Goal: Task Accomplishment & Management: Manage account settings

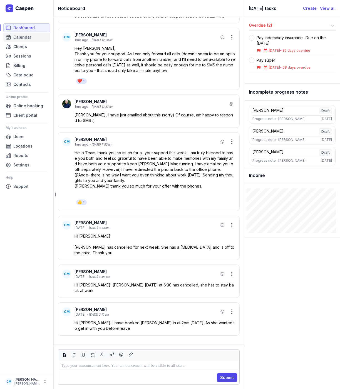
click at [20, 36] on span "Calendar" at bounding box center [22, 37] width 18 height 7
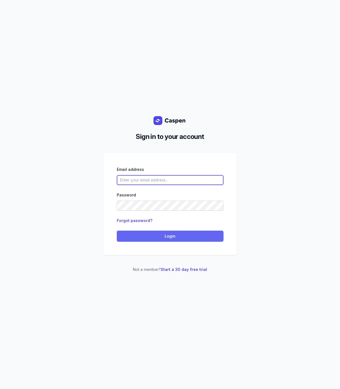
type input "[PERSON_NAME][EMAIL_ADDRESS][DOMAIN_NAME][PERSON_NAME]"
click at [174, 238] on span "Login" at bounding box center [170, 236] width 100 height 7
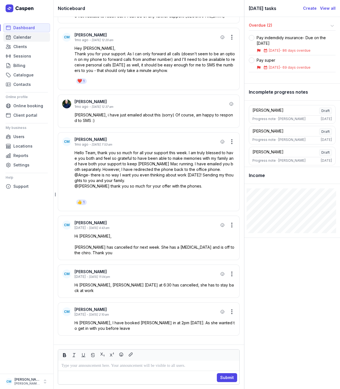
click at [20, 39] on span "Calendar" at bounding box center [22, 37] width 18 height 7
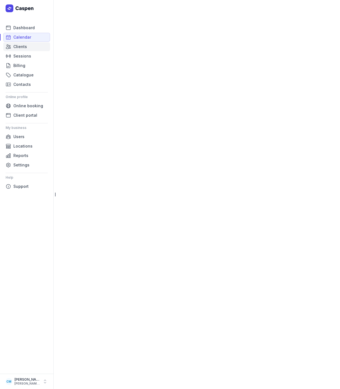
select select "week"
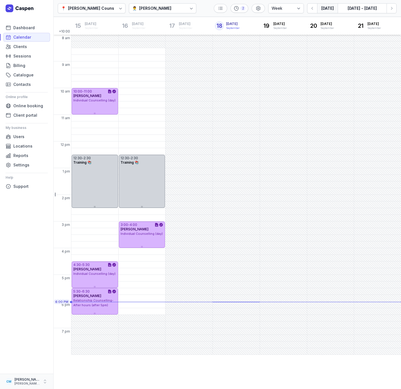
click at [39, 381] on div "Courtney McAliece" at bounding box center [27, 379] width 26 height 4
click at [82, 380] on link "Logout" at bounding box center [87, 382] width 62 height 8
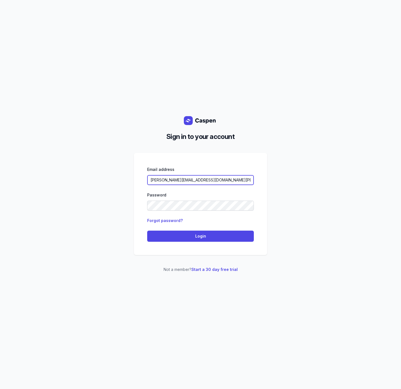
drag, startPoint x: 233, startPoint y: 180, endPoint x: 67, endPoint y: 172, distance: 165.9
click at [68, 172] on div "Sign in to your account Email address [PERSON_NAME][EMAIL_ADDRESS][DOMAIN_NAME]…" at bounding box center [200, 194] width 401 height 389
type input "[PERSON_NAME][EMAIL_ADDRESS][DOMAIN_NAME]"
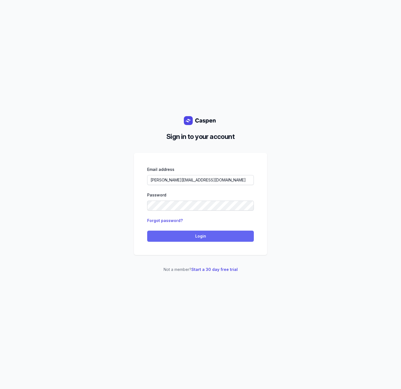
click at [203, 236] on span "Login" at bounding box center [200, 236] width 100 height 7
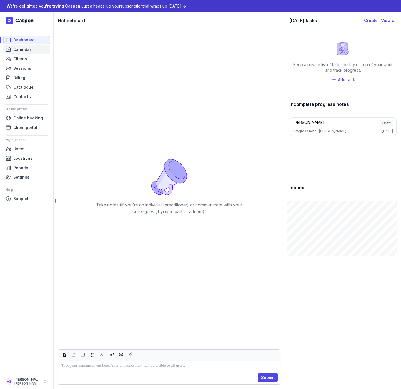
click at [21, 50] on span "Calendar" at bounding box center [22, 49] width 18 height 7
select select "week"
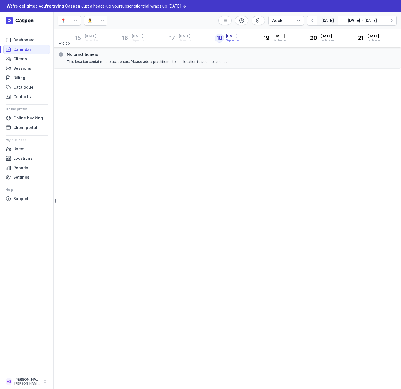
click at [78, 19] on icon at bounding box center [76, 21] width 6 height 6
click at [75, 45] on div "Med Dental" at bounding box center [75, 44] width 13 height 11
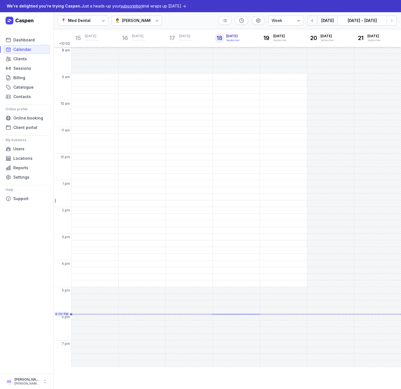
click at [311, 21] on icon "button" at bounding box center [313, 21] width 6 height 6
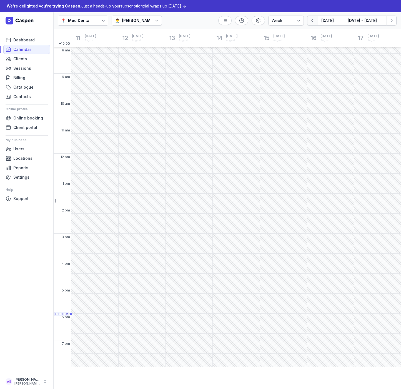
click at [311, 21] on icon "button" at bounding box center [313, 21] width 6 height 6
click at [389, 21] on icon "button" at bounding box center [392, 21] width 6 height 6
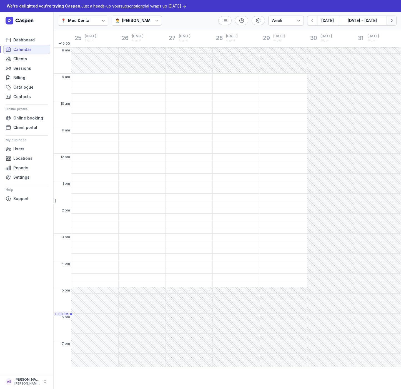
click at [389, 21] on icon "button" at bounding box center [392, 21] width 6 height 6
click at [20, 60] on span "Clients" at bounding box center [20, 59] width 14 height 7
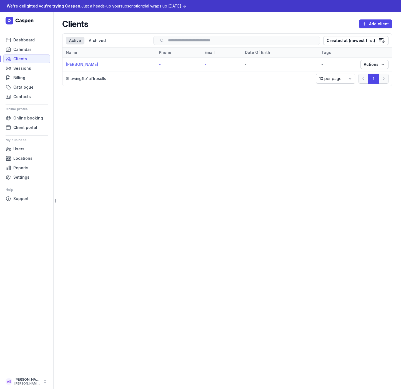
click at [73, 66] on link "Robert Demo" at bounding box center [82, 64] width 32 height 5
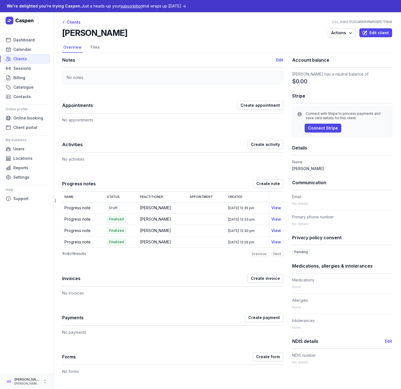
click at [43, 381] on icon "button" at bounding box center [45, 381] width 6 height 6
drag, startPoint x: 66, startPoint y: 383, endPoint x: 56, endPoint y: 338, distance: 45.9
click at [66, 383] on link "Logout" at bounding box center [87, 382] width 62 height 8
